Goal: Navigation & Orientation: Find specific page/section

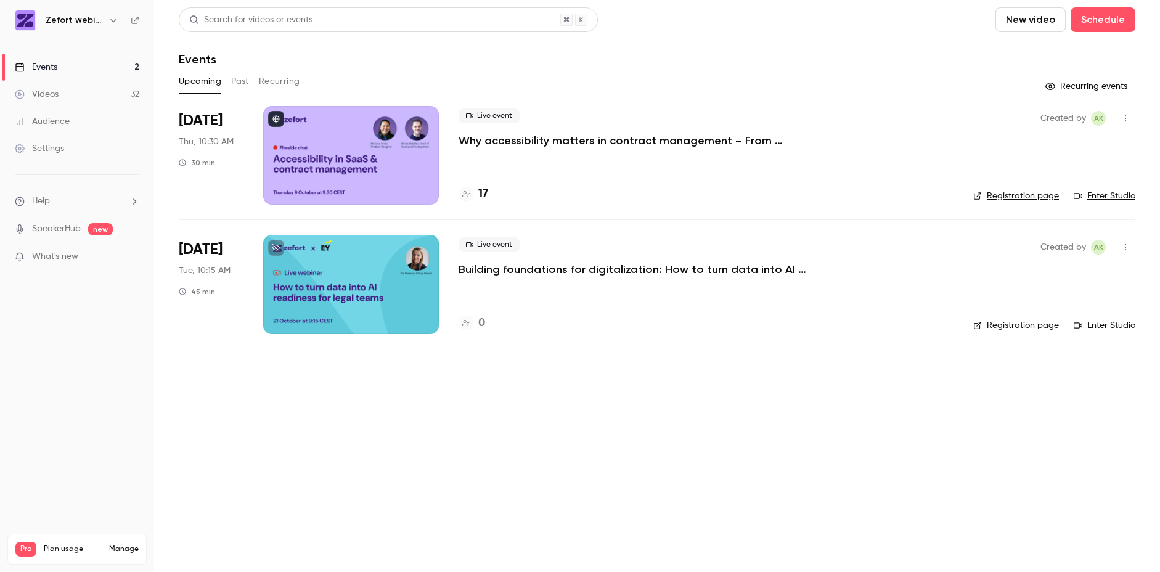
click at [235, 85] on button "Past" at bounding box center [240, 81] width 18 height 20
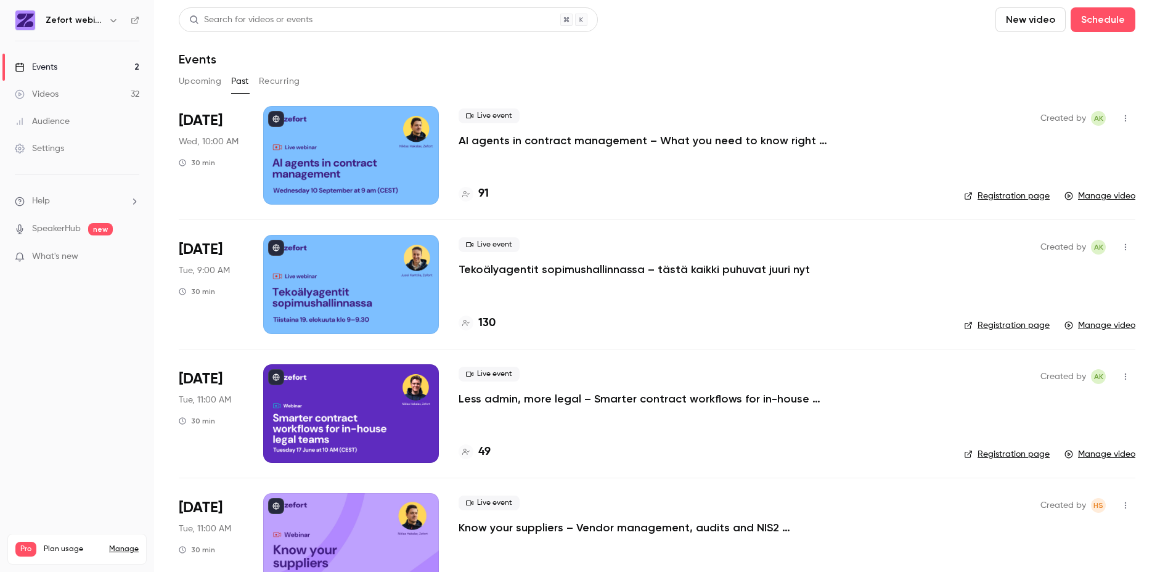
click at [72, 24] on h6 "Zefort webinars" at bounding box center [75, 20] width 58 height 12
click at [115, 22] on icon "button" at bounding box center [113, 20] width 10 height 10
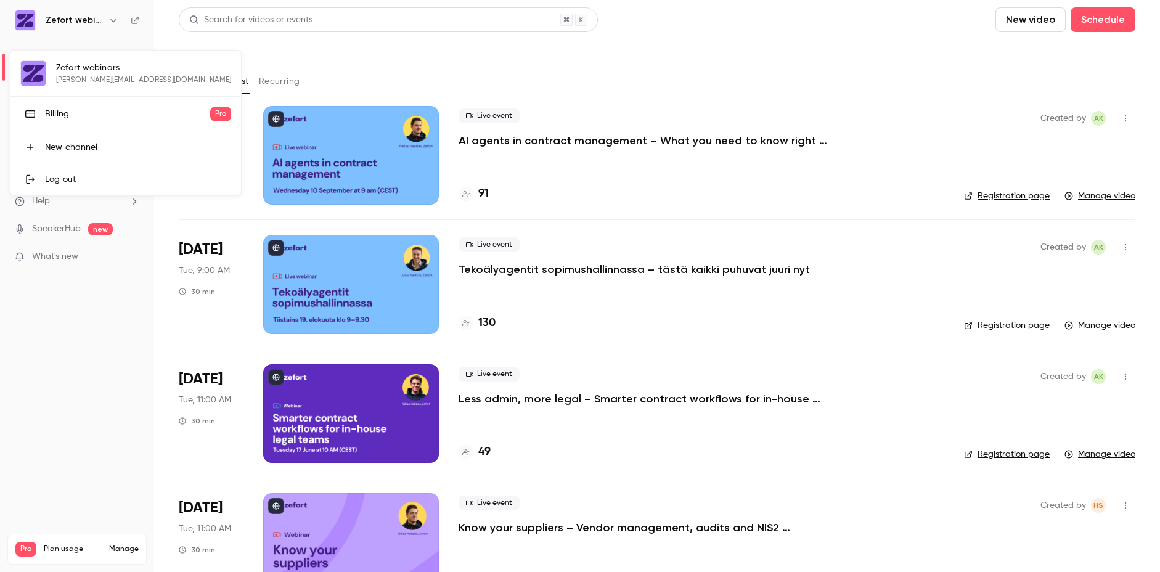
click at [34, 317] on div at bounding box center [580, 286] width 1160 height 572
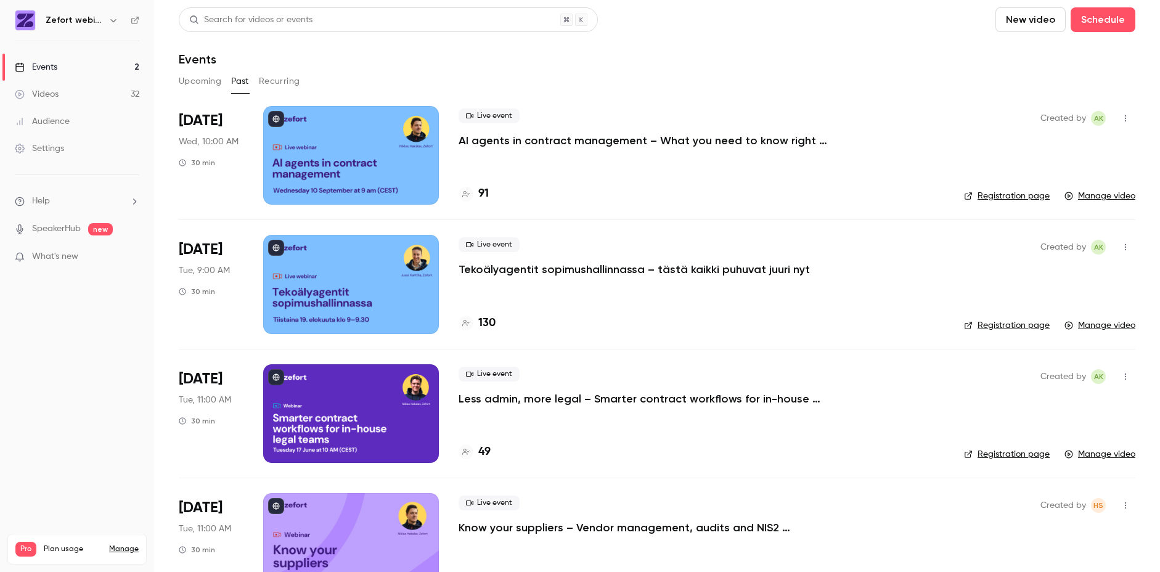
click at [54, 147] on div "Settings" at bounding box center [39, 148] width 49 height 12
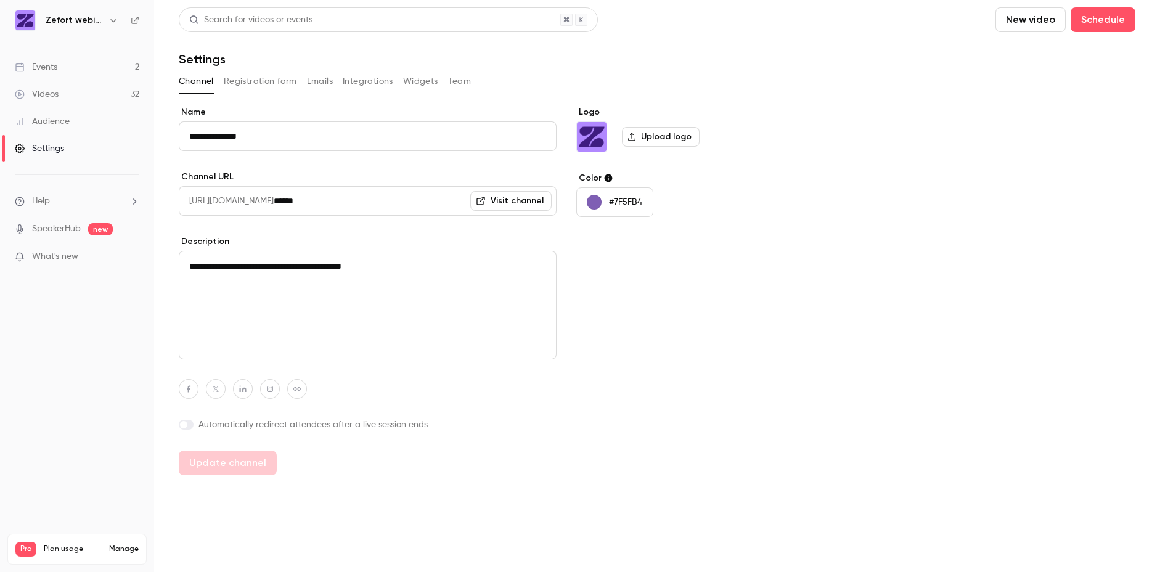
click at [425, 75] on button "Widgets" at bounding box center [420, 81] width 35 height 20
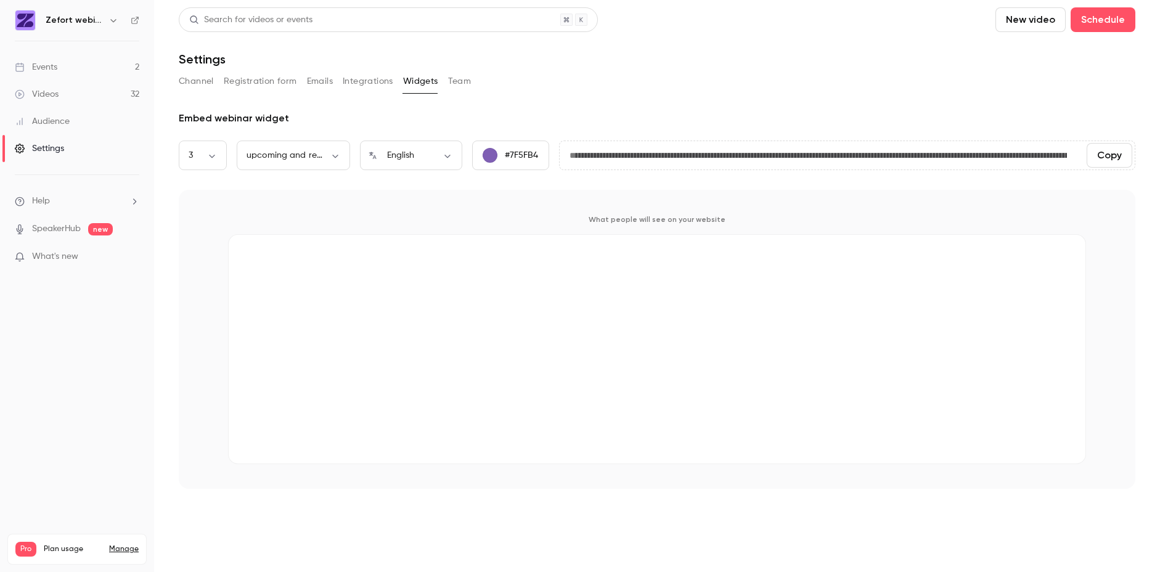
click at [113, 25] on icon "button" at bounding box center [113, 20] width 10 height 10
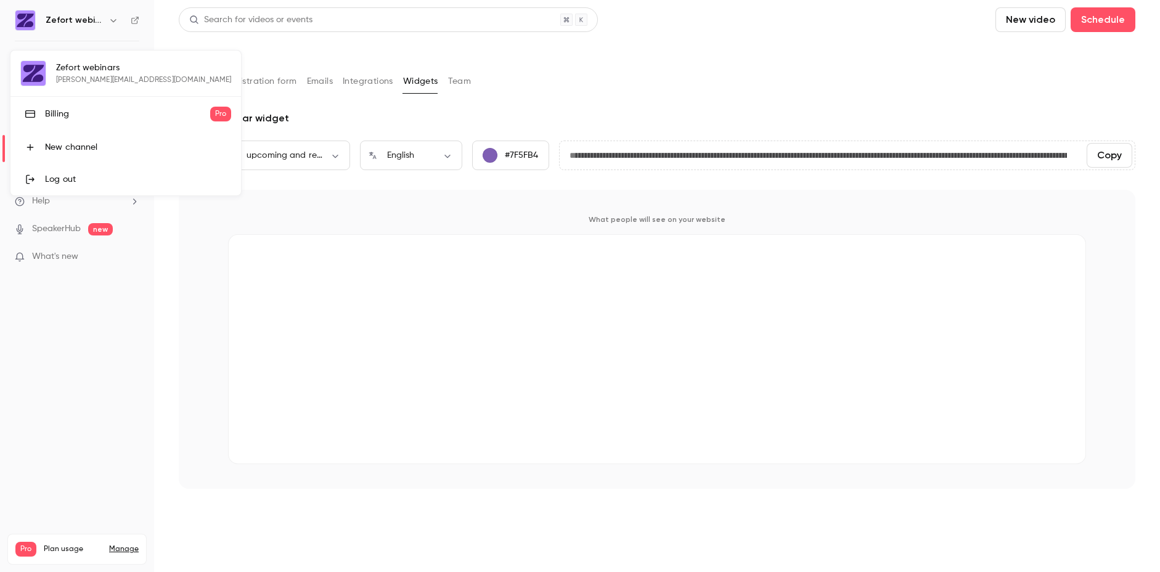
click at [64, 306] on div at bounding box center [580, 286] width 1160 height 572
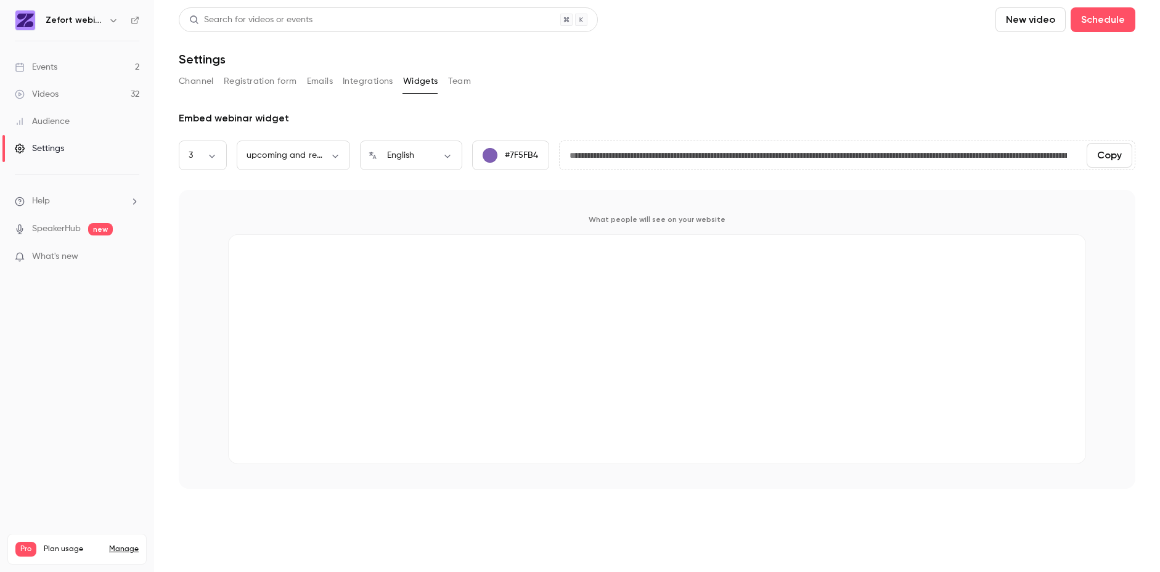
click at [66, 68] on link "Events 2" at bounding box center [77, 67] width 154 height 27
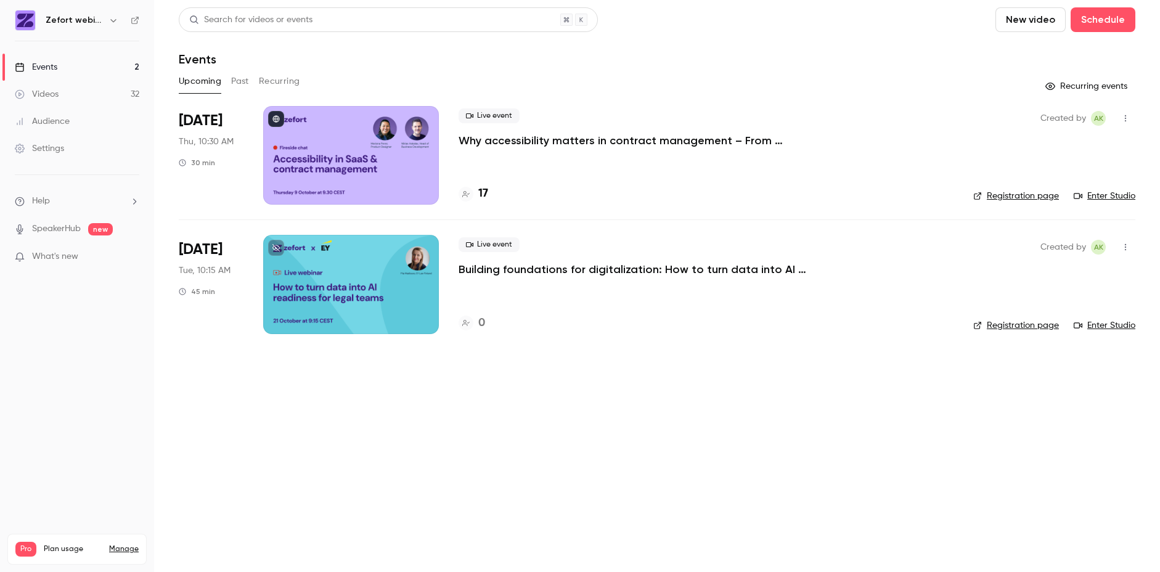
click at [1108, 193] on link "Enter Studio" at bounding box center [1104, 196] width 62 height 12
